Goal: Answer question/provide support: Share knowledge or assist other users

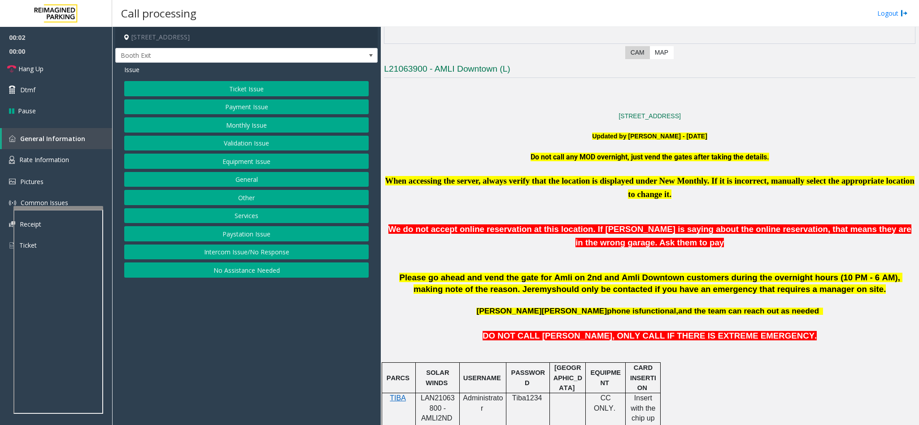
scroll to position [269, 0]
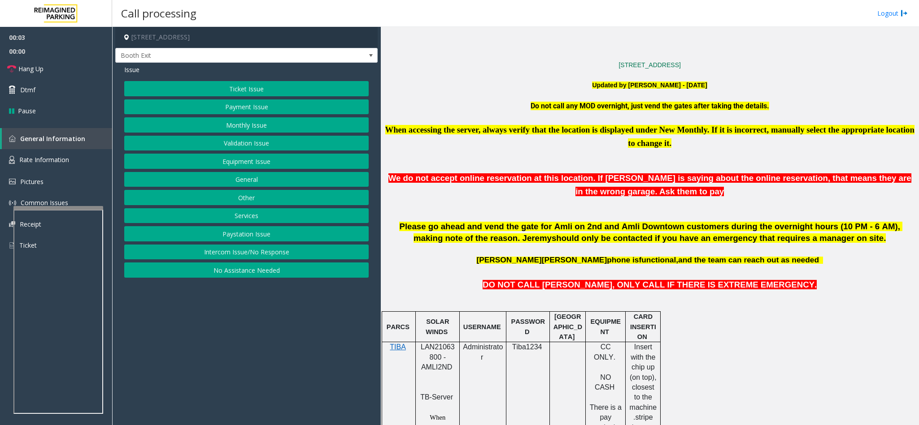
click at [438, 360] on span "LAN21063800 - AMLI2ND" at bounding box center [438, 357] width 34 height 28
click at [431, 358] on p "LAN21063800 - AMLI2ND" at bounding box center [437, 363] width 37 height 40
copy span "LAN21063800"
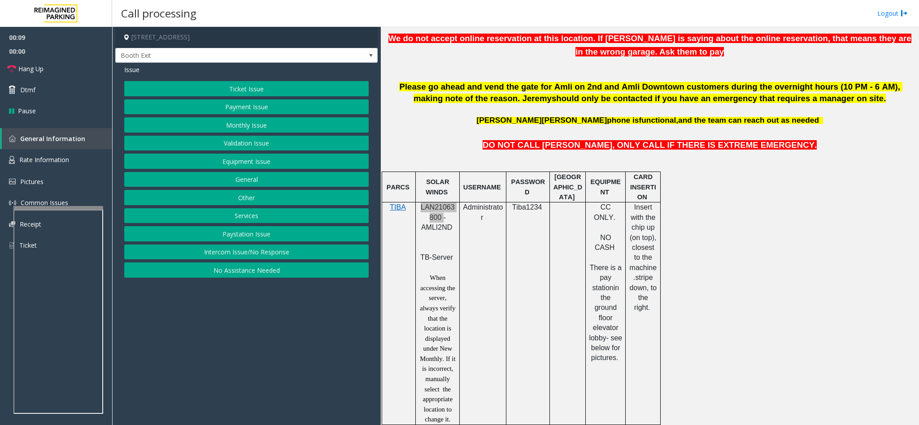
scroll to position [672, 0]
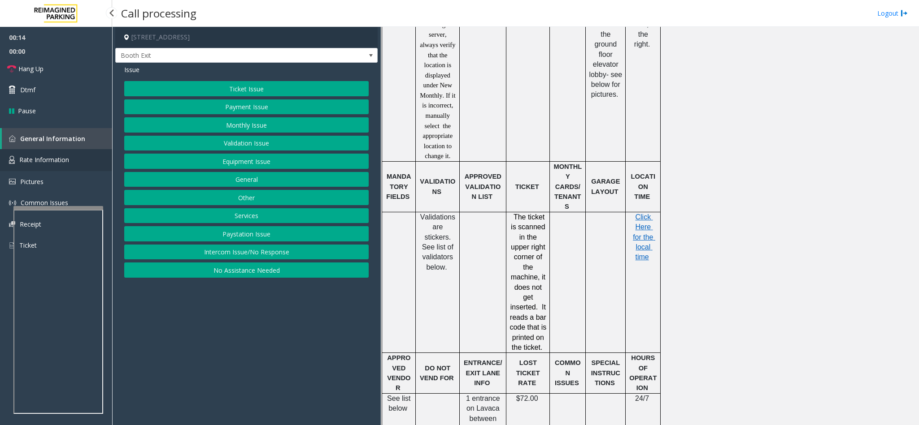
click at [76, 159] on link "Rate Information" at bounding box center [56, 160] width 112 height 22
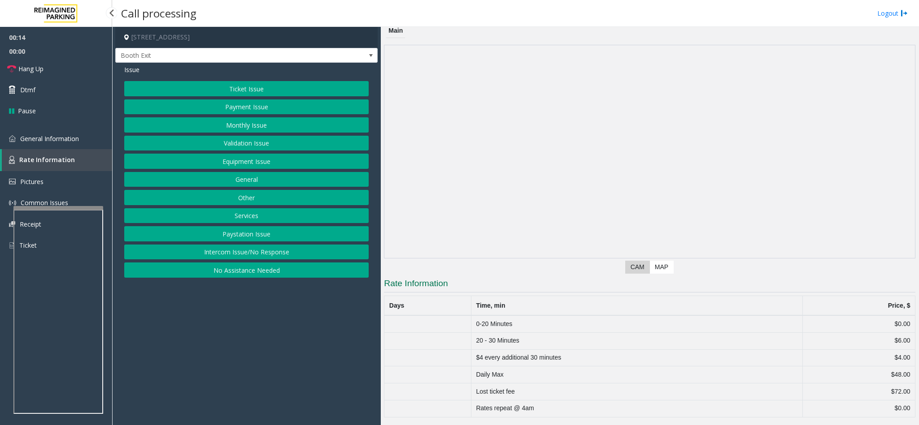
scroll to position [5, 0]
click at [76, 149] on link "Rate Information" at bounding box center [57, 160] width 110 height 22
click at [44, 141] on span "General Information" at bounding box center [49, 138] width 59 height 9
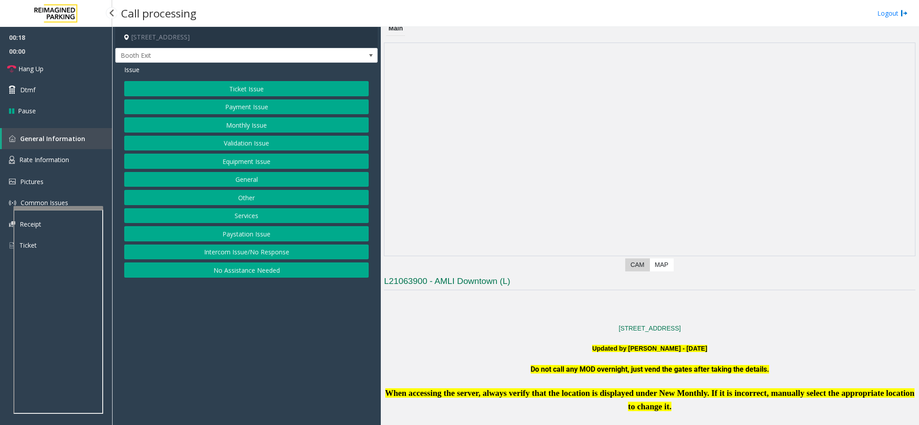
scroll to position [672, 0]
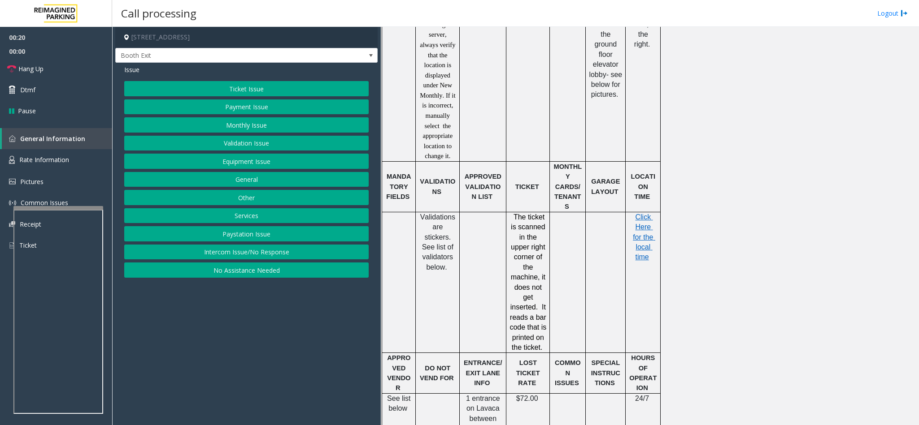
click at [243, 85] on button "Ticket Issue" at bounding box center [246, 88] width 244 height 15
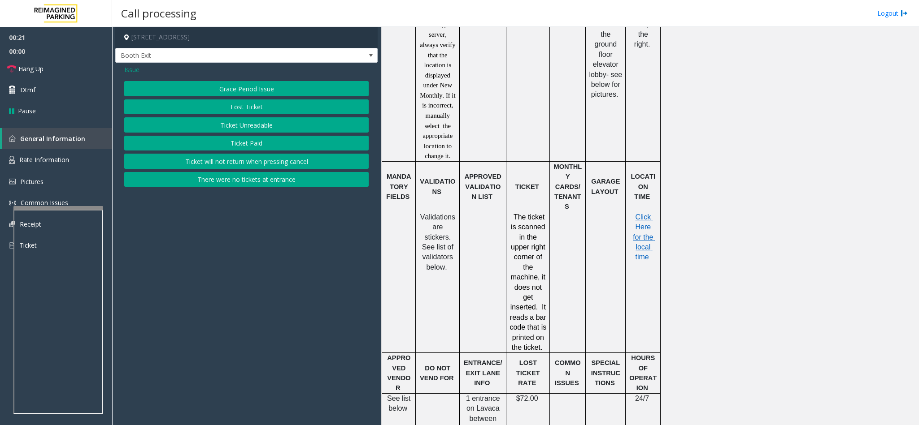
click at [232, 115] on button "Lost Ticket" at bounding box center [246, 107] width 244 height 15
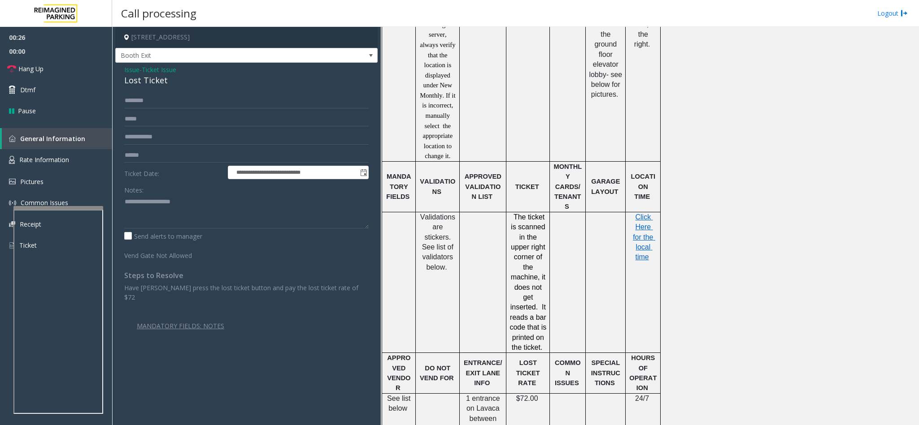
click at [133, 81] on div "Lost Ticket" at bounding box center [246, 80] width 244 height 12
click at [124, 204] on textarea at bounding box center [246, 212] width 244 height 34
click at [235, 208] on textarea at bounding box center [246, 212] width 244 height 34
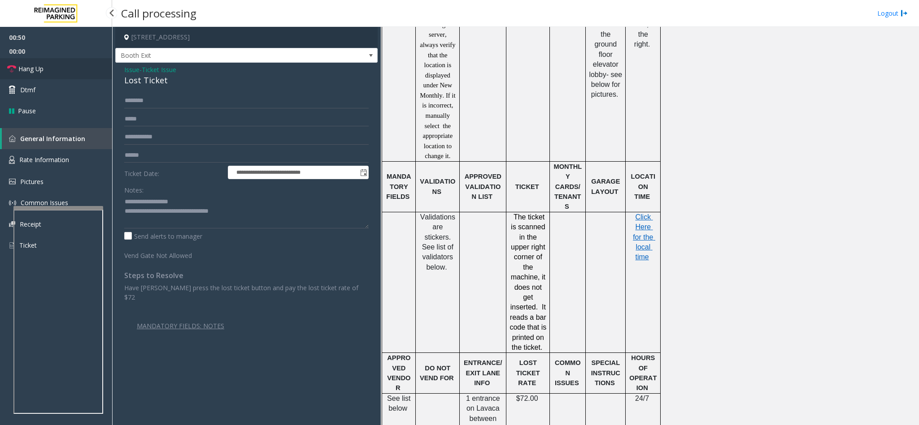
click at [81, 73] on link "Hang Up" at bounding box center [56, 68] width 112 height 21
click at [230, 213] on textarea at bounding box center [246, 212] width 244 height 34
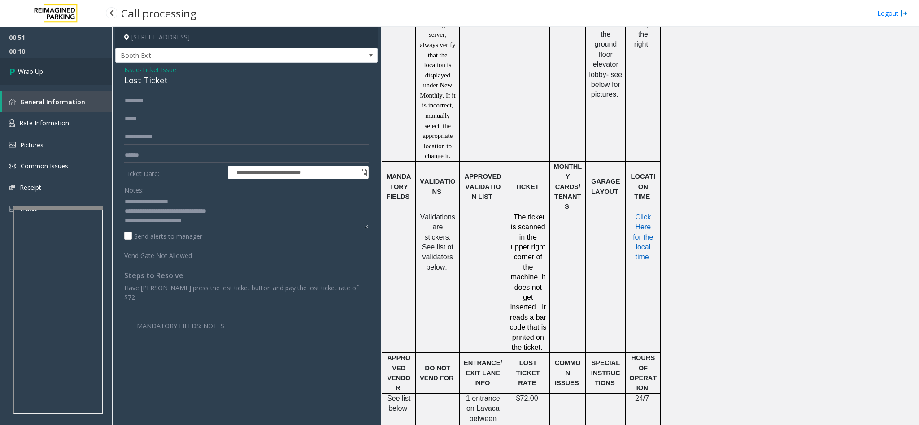
type textarea "**********"
click at [39, 78] on link "Wrap Up" at bounding box center [56, 71] width 112 height 26
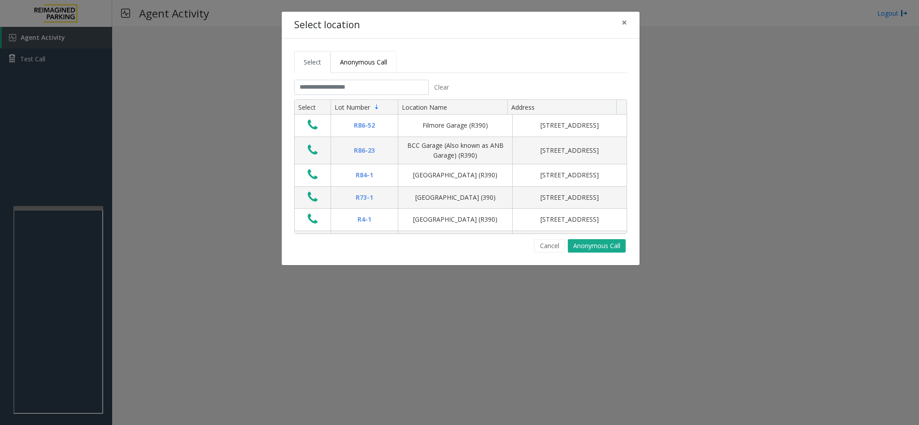
click at [372, 62] on span "Anonymous Call" at bounding box center [363, 62] width 47 height 9
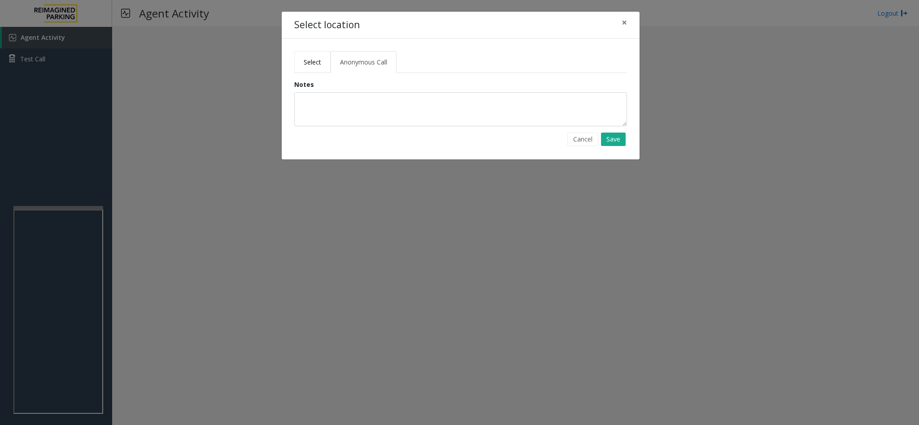
click at [314, 61] on span "Select" at bounding box center [312, 62] width 17 height 9
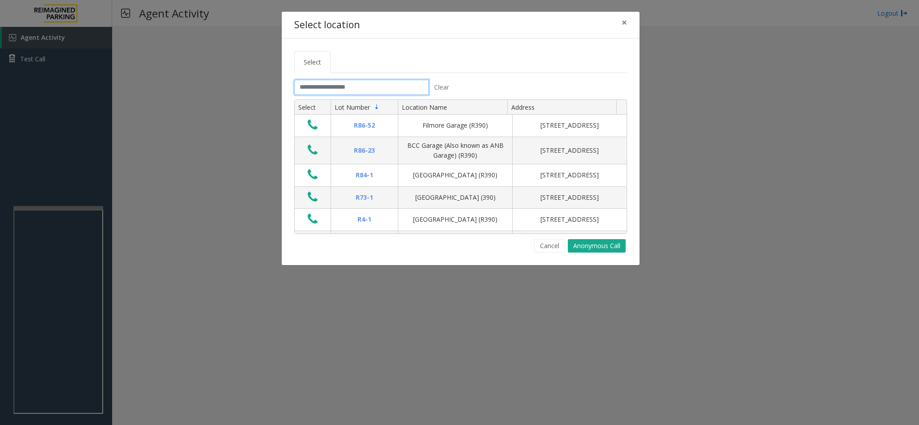
click at [321, 87] on input "text" at bounding box center [361, 87] width 134 height 15
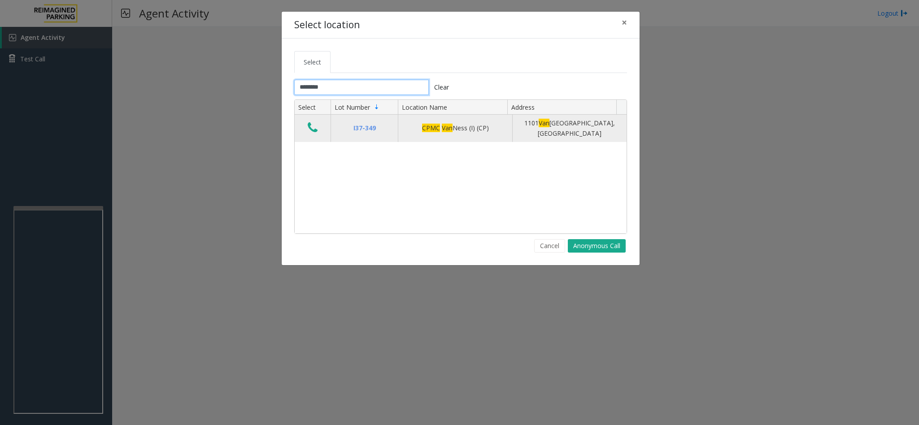
type input "********"
click at [315, 127] on icon "Data table" at bounding box center [313, 127] width 10 height 13
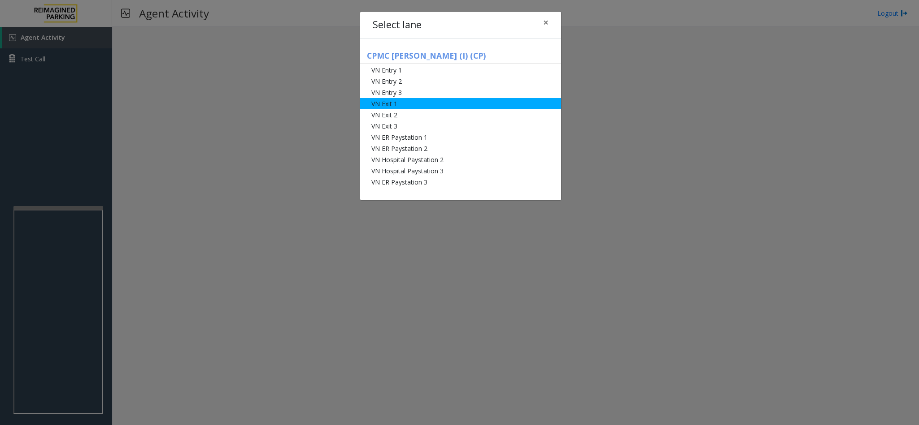
click at [386, 105] on li "VN Exit 1" at bounding box center [460, 103] width 201 height 11
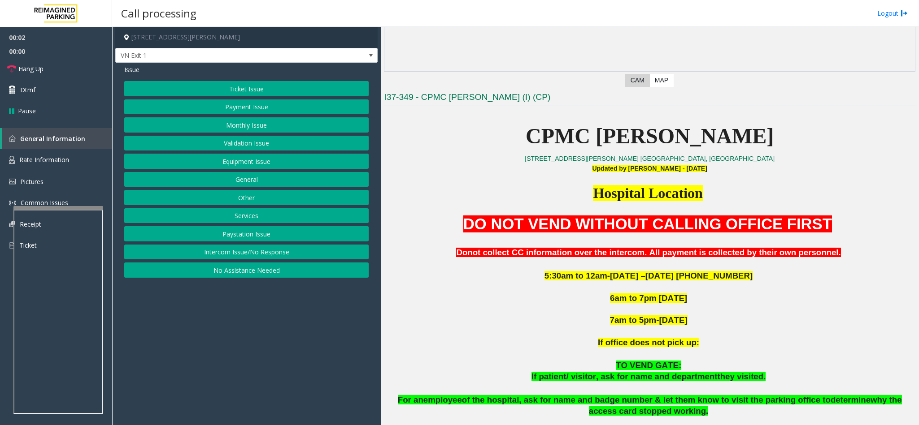
scroll to position [336, 0]
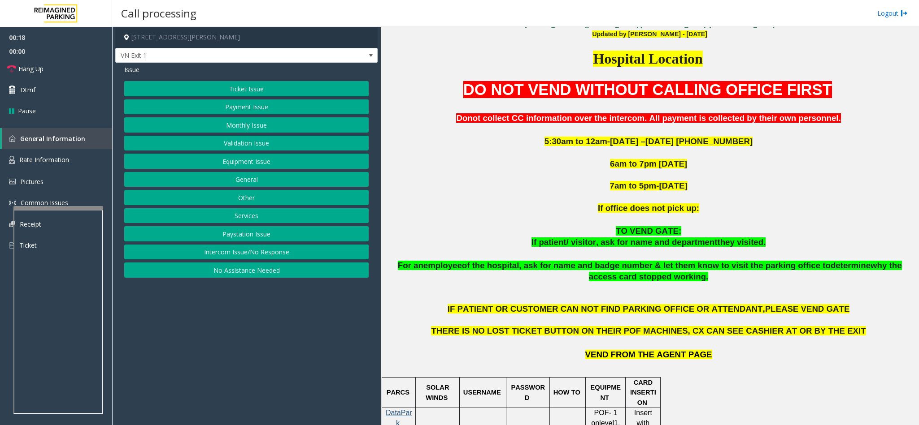
click at [242, 126] on button "Monthly Issue" at bounding box center [246, 124] width 244 height 15
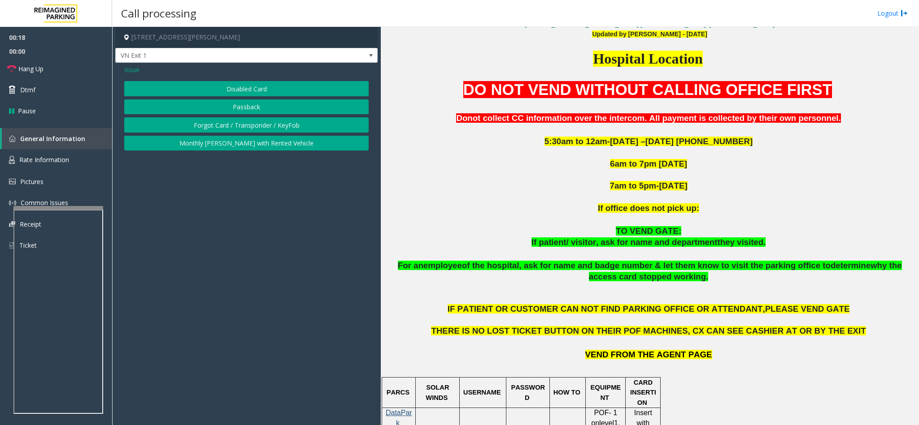
click at [243, 82] on button "Disabled Card" at bounding box center [246, 88] width 244 height 15
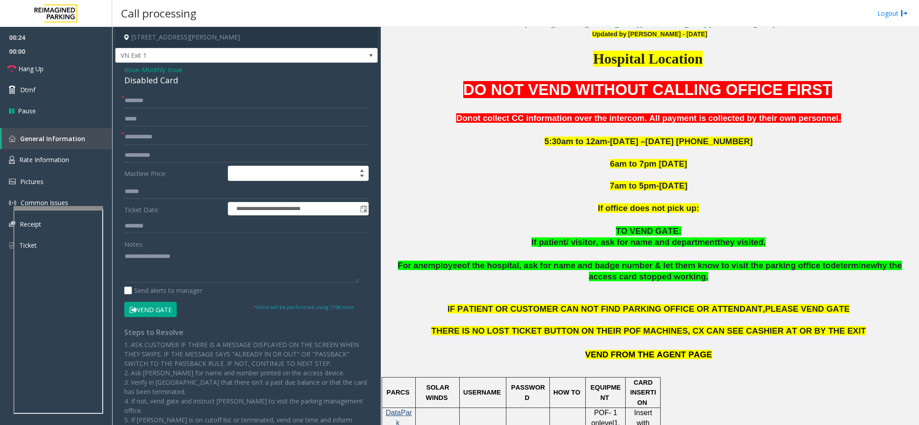
click at [126, 69] on span "Issue" at bounding box center [131, 69] width 15 height 9
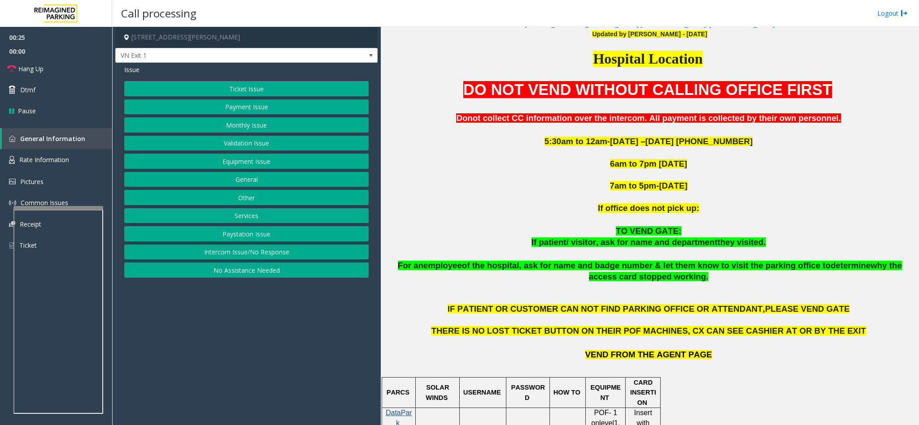
click at [241, 129] on button "Monthly Issue" at bounding box center [246, 124] width 244 height 15
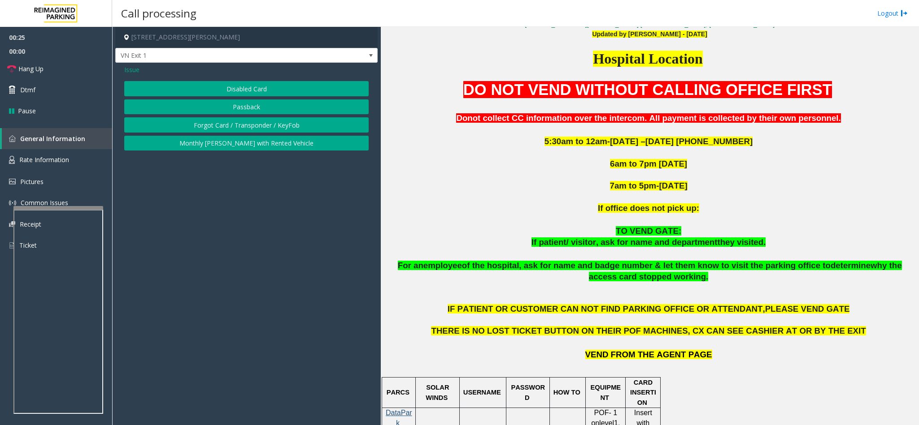
click at [241, 129] on button "Forgot Card / Transponder / KeyFob" at bounding box center [246, 124] width 244 height 15
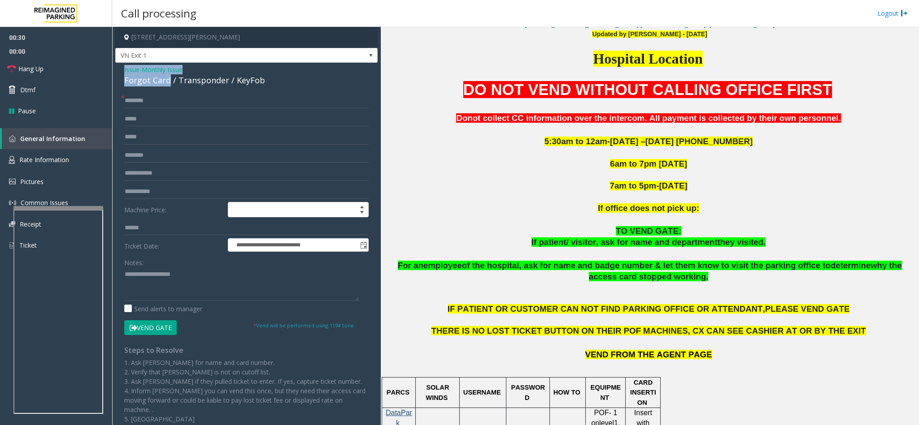
drag, startPoint x: 168, startPoint y: 82, endPoint x: 120, endPoint y: 74, distance: 48.6
click at [120, 74] on div "**********" at bounding box center [246, 262] width 262 height 399
click at [169, 286] on textarea at bounding box center [241, 285] width 234 height 34
type textarea "**********"
click at [149, 103] on input "text" at bounding box center [246, 100] width 244 height 15
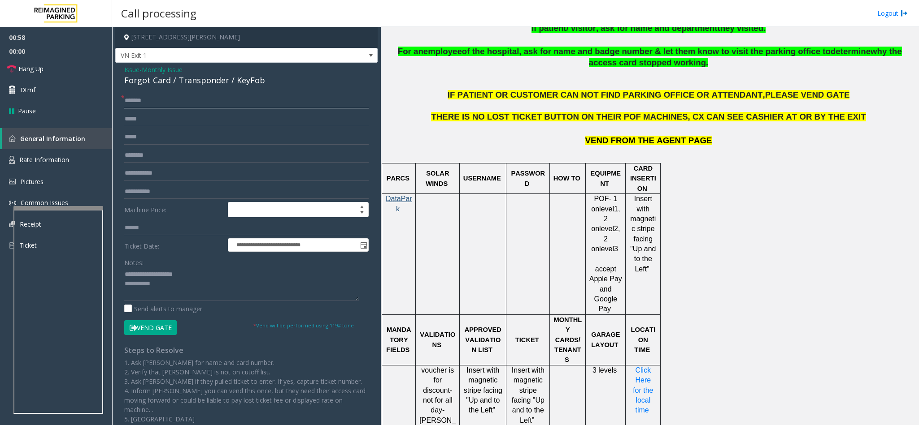
scroll to position [549, 0]
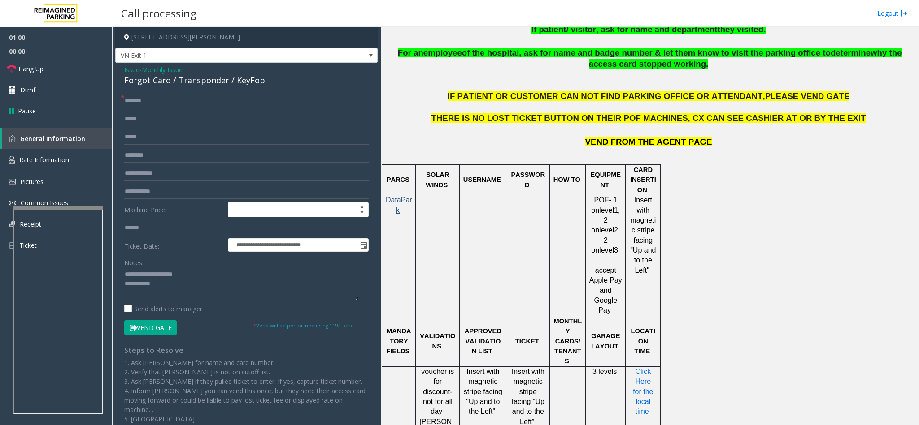
click at [637, 369] on span "Click Here for the local time" at bounding box center [644, 392] width 22 height 48
click at [125, 100] on input "******" at bounding box center [246, 100] width 244 height 15
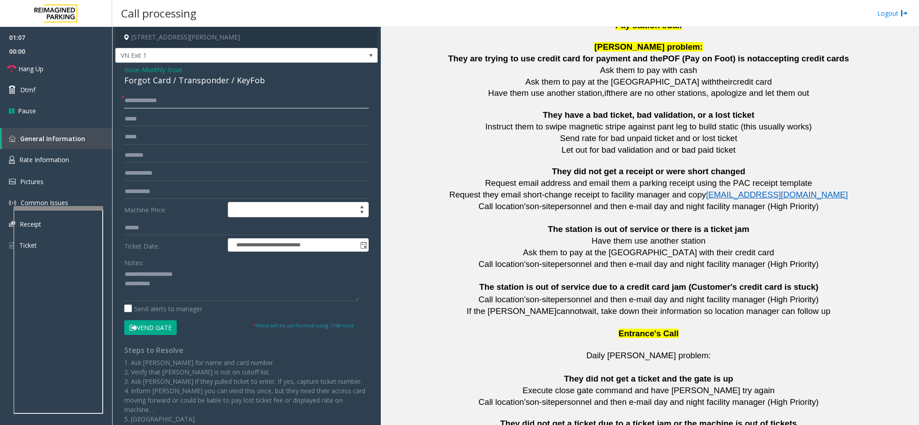
scroll to position [1625, 0]
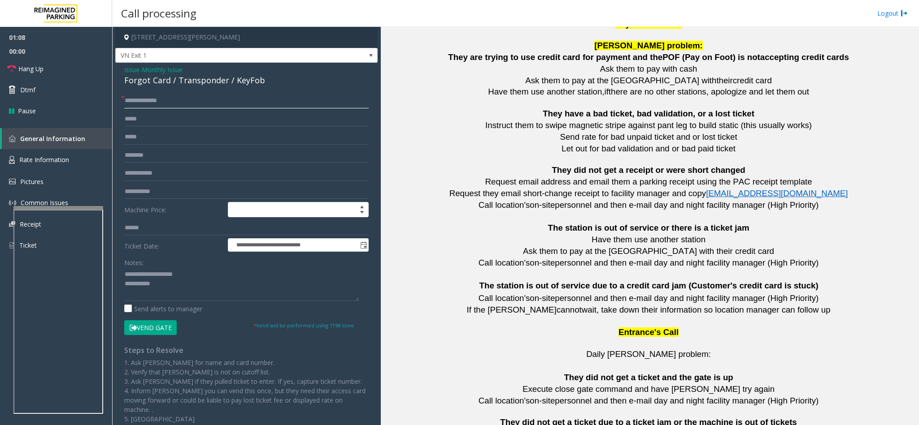
type input "**********"
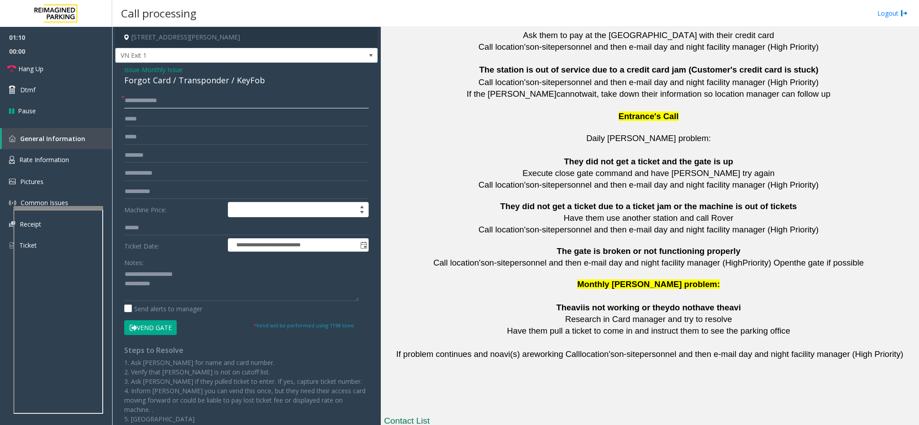
scroll to position [1961, 0]
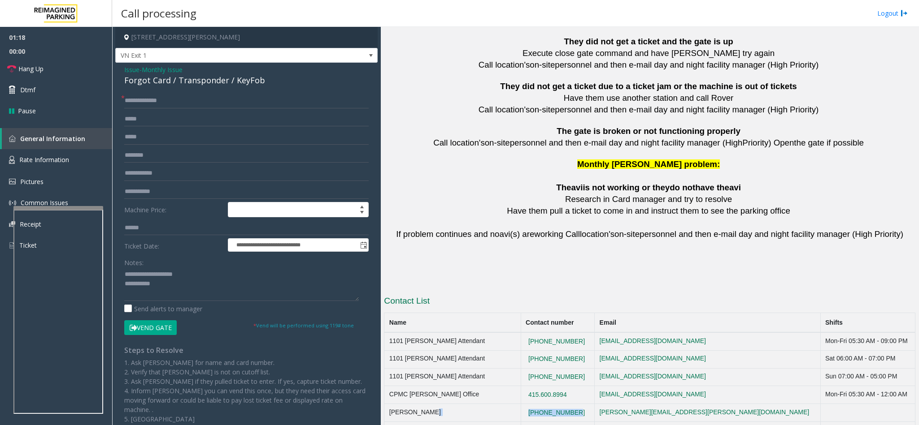
copy tr "[PHONE_NUMBER]"
drag, startPoint x: 573, startPoint y: 385, endPoint x: 521, endPoint y: 389, distance: 52.6
click at [521, 404] on tr "[PERSON_NAME] [PHONE_NUMBER] [PERSON_NAME][EMAIL_ADDRESS][PERSON_NAME][DOMAIN_N…" at bounding box center [649, 413] width 531 height 18
click at [182, 298] on textarea at bounding box center [241, 285] width 234 height 34
type textarea "**********"
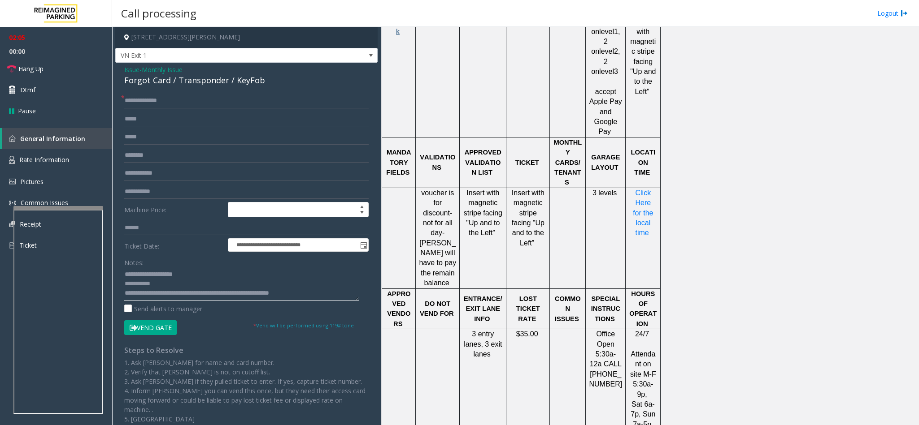
scroll to position [616, 0]
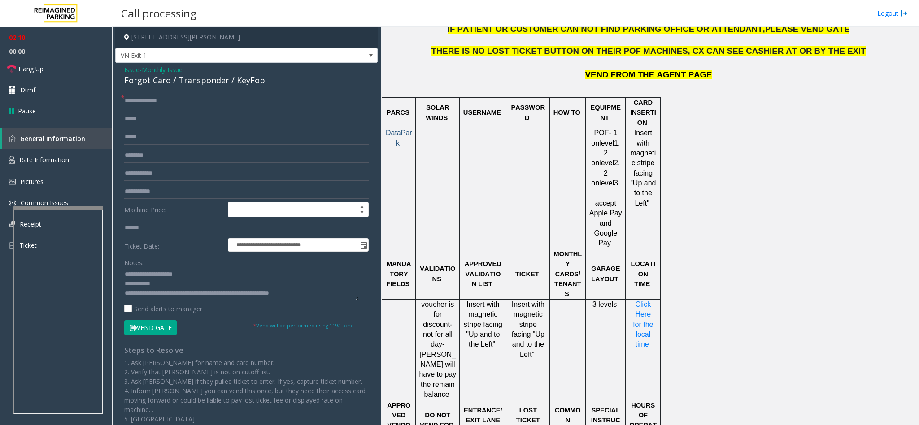
click at [142, 330] on button "Vend Gate" at bounding box center [150, 328] width 52 height 15
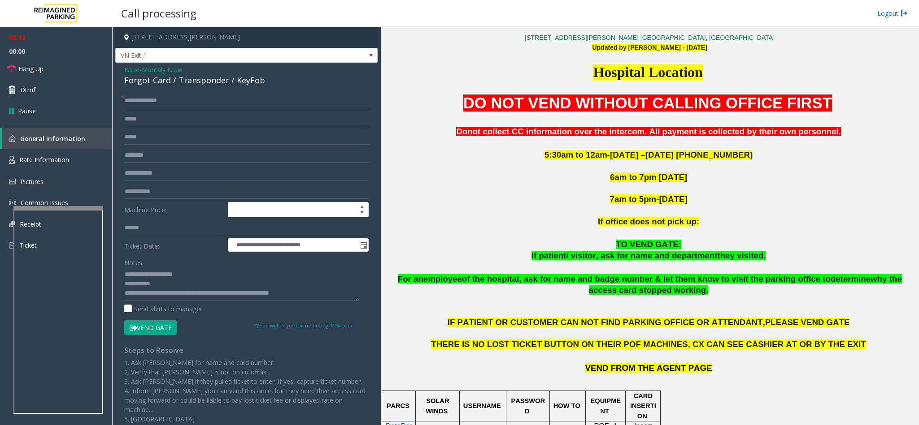
scroll to position [280, 0]
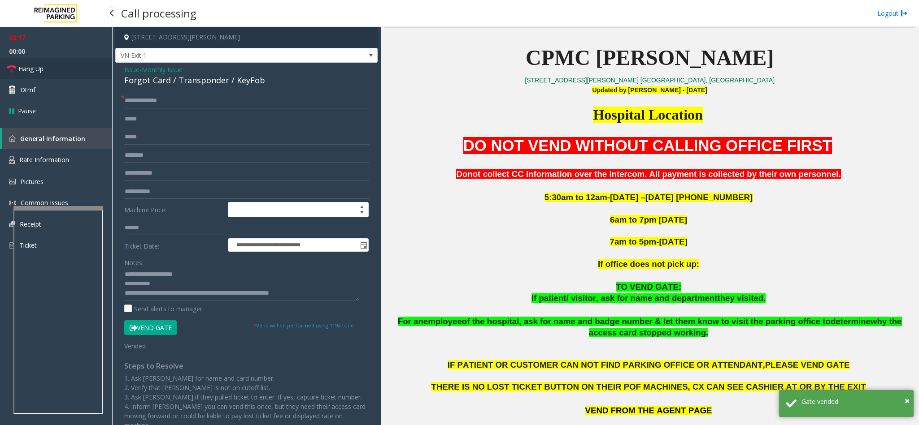
click at [63, 73] on link "Hang Up" at bounding box center [56, 68] width 112 height 21
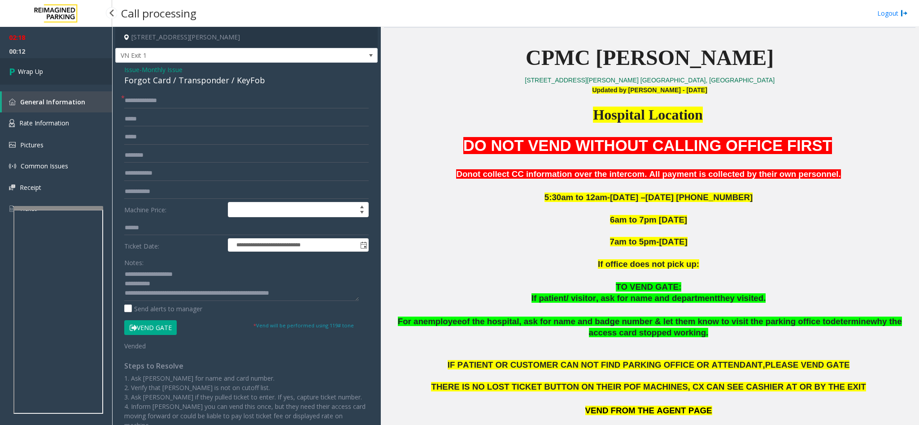
click at [63, 73] on link "Wrap Up" at bounding box center [56, 71] width 112 height 26
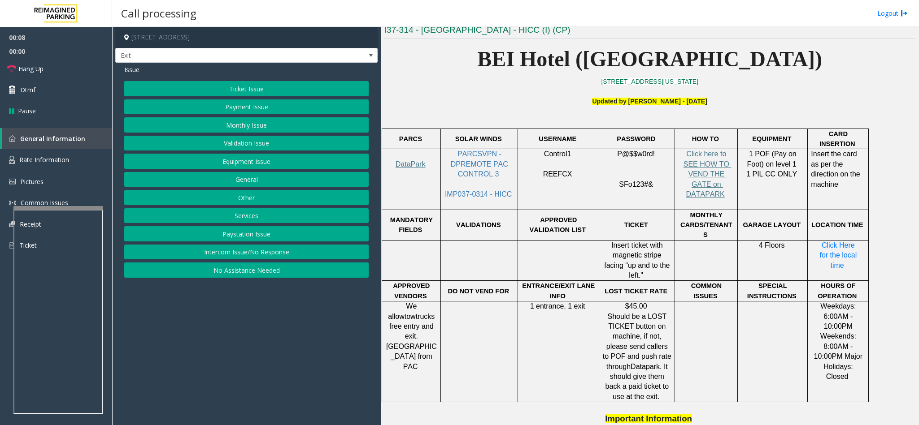
scroll to position [336, 0]
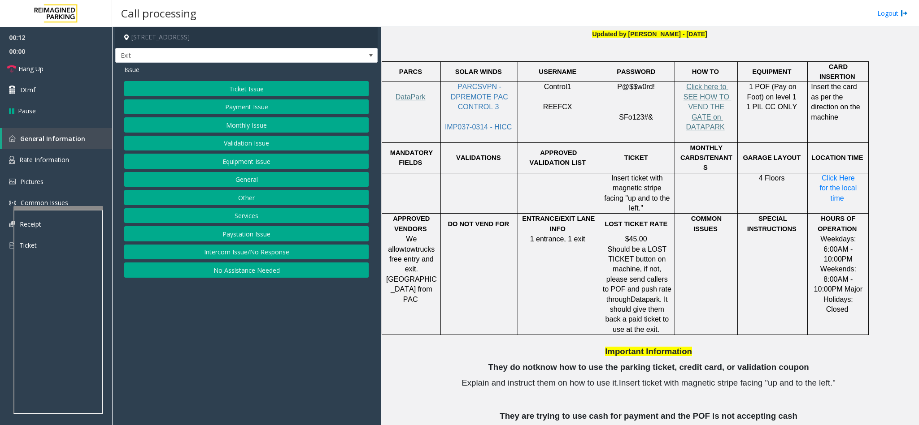
drag, startPoint x: 252, startPoint y: 257, endPoint x: 229, endPoint y: 142, distance: 117.5
click at [250, 252] on button "Intercom Issue/No Response" at bounding box center [246, 252] width 244 height 15
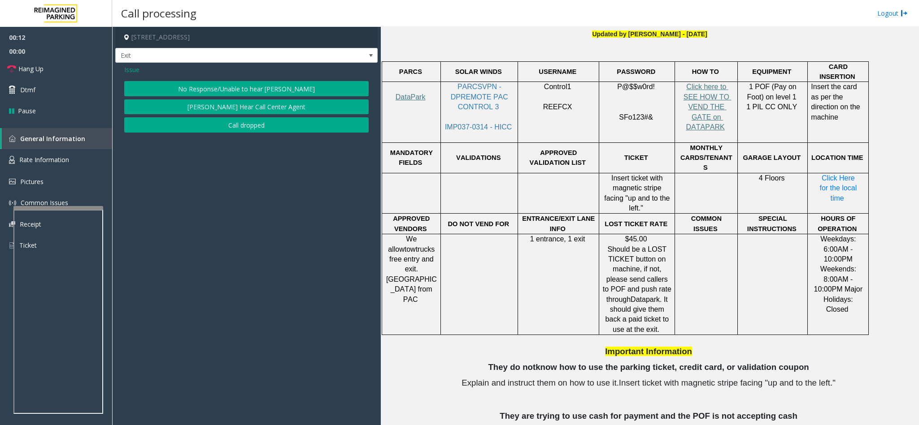
click at [212, 82] on button "No Response/Unable to hear [PERSON_NAME]" at bounding box center [246, 88] width 244 height 15
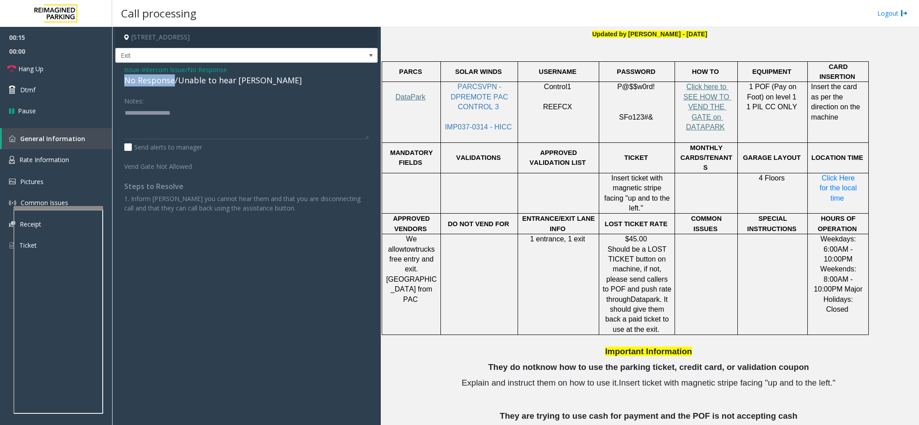
drag, startPoint x: 173, startPoint y: 81, endPoint x: 121, endPoint y: 83, distance: 51.6
click at [121, 83] on div "Issue - Intercom Issue/No Response No Response/Unable to hear [PERSON_NAME] Not…" at bounding box center [246, 142] width 262 height 159
click at [171, 114] on textarea at bounding box center [246, 123] width 244 height 34
type textarea "**********"
click at [79, 76] on link "Hang Up" at bounding box center [56, 68] width 112 height 21
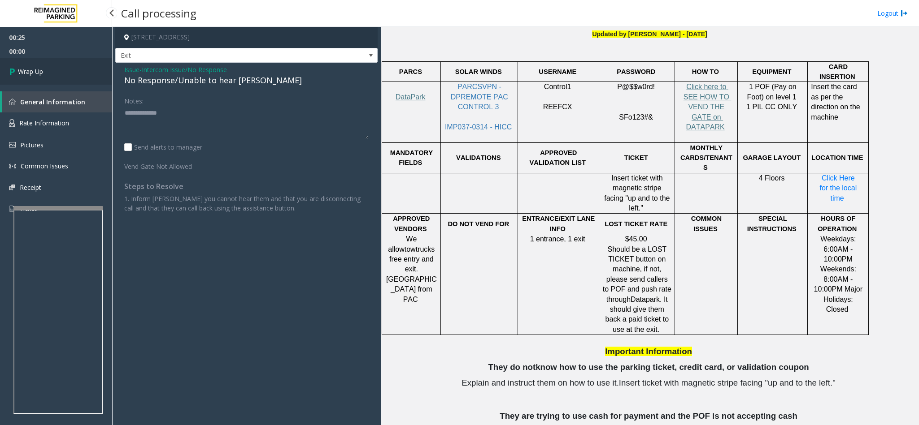
click at [81, 73] on link "Wrap Up" at bounding box center [56, 71] width 112 height 26
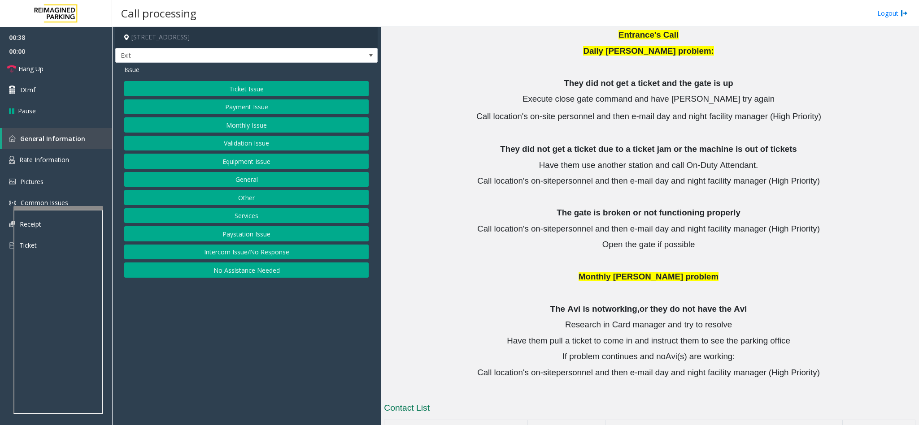
scroll to position [1231, 0]
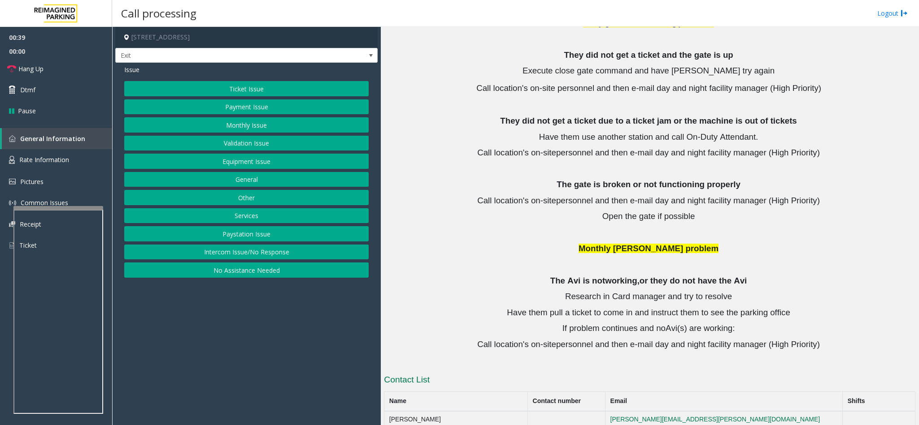
click at [237, 215] on button "Services" at bounding box center [246, 215] width 244 height 15
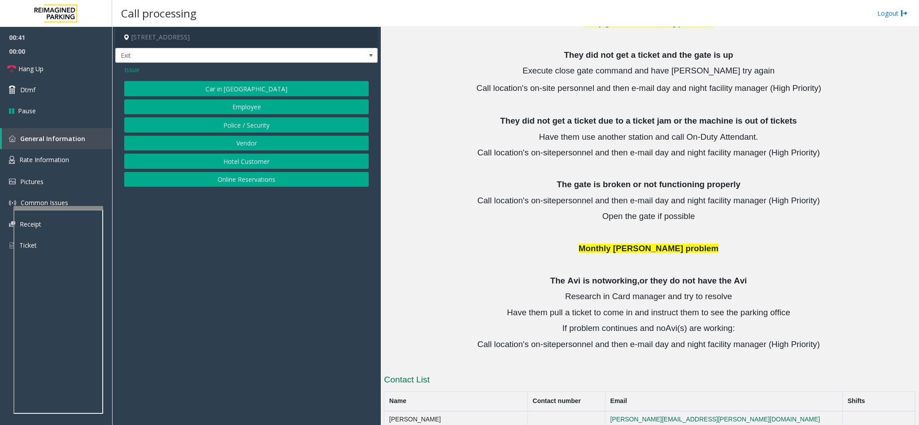
click at [242, 165] on button "Hotel Customer" at bounding box center [246, 161] width 244 height 15
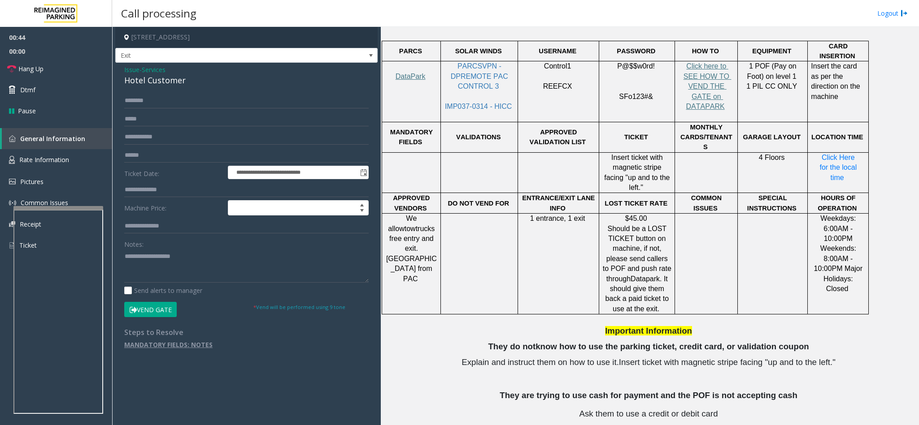
scroll to position [290, 0]
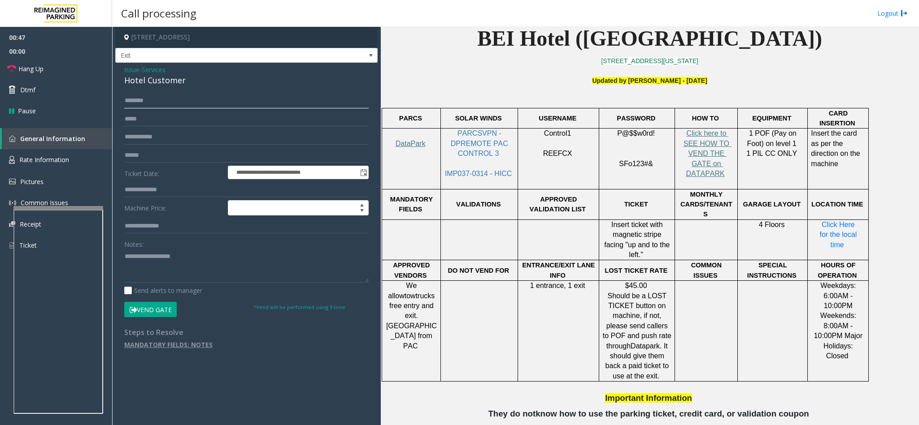
click at [187, 100] on input "text" at bounding box center [246, 100] width 244 height 15
type input "********"
click at [156, 186] on input "text" at bounding box center [246, 189] width 244 height 15
type input "***"
click at [169, 308] on button "Vend Gate" at bounding box center [150, 309] width 52 height 15
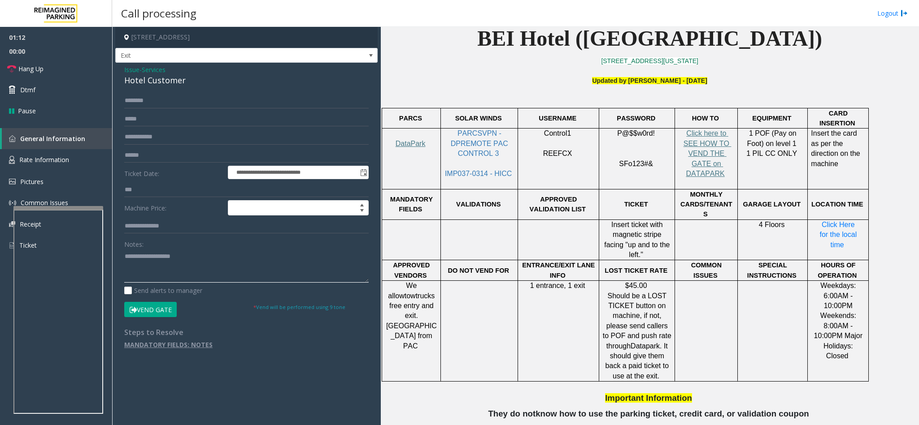
click at [179, 257] on textarea at bounding box center [246, 266] width 244 height 34
click at [41, 70] on span "Hang Up" at bounding box center [30, 68] width 25 height 9
click at [206, 254] on textarea at bounding box center [246, 266] width 244 height 34
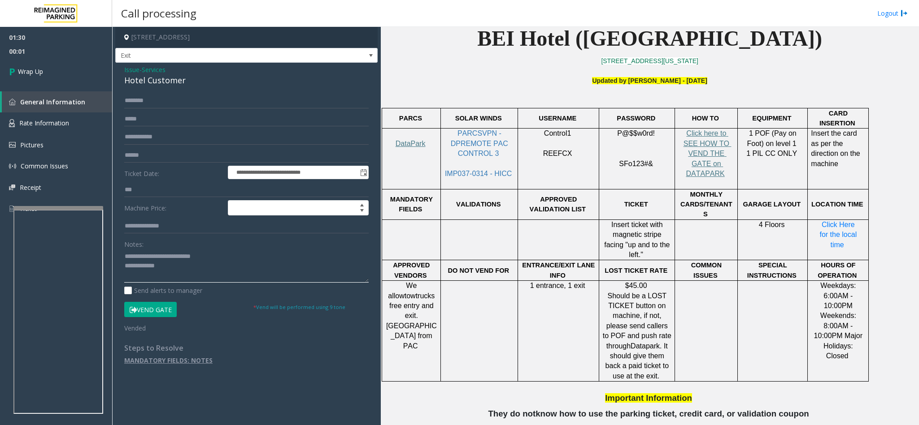
click at [199, 274] on textarea at bounding box center [246, 266] width 244 height 34
type textarea "**********"
click at [65, 84] on link "Wrap Up" at bounding box center [56, 71] width 112 height 26
